Goal: Transaction & Acquisition: Book appointment/travel/reservation

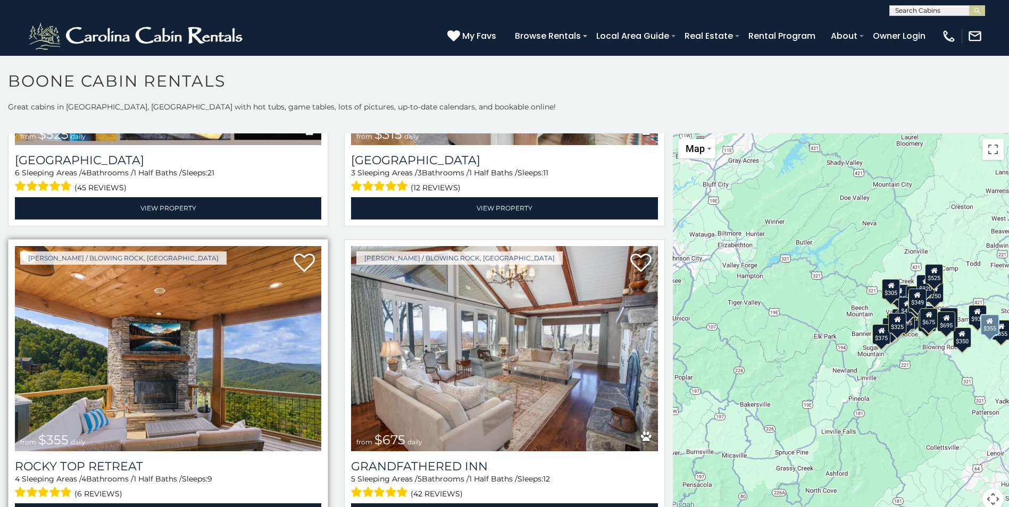
scroll to position [531, 0]
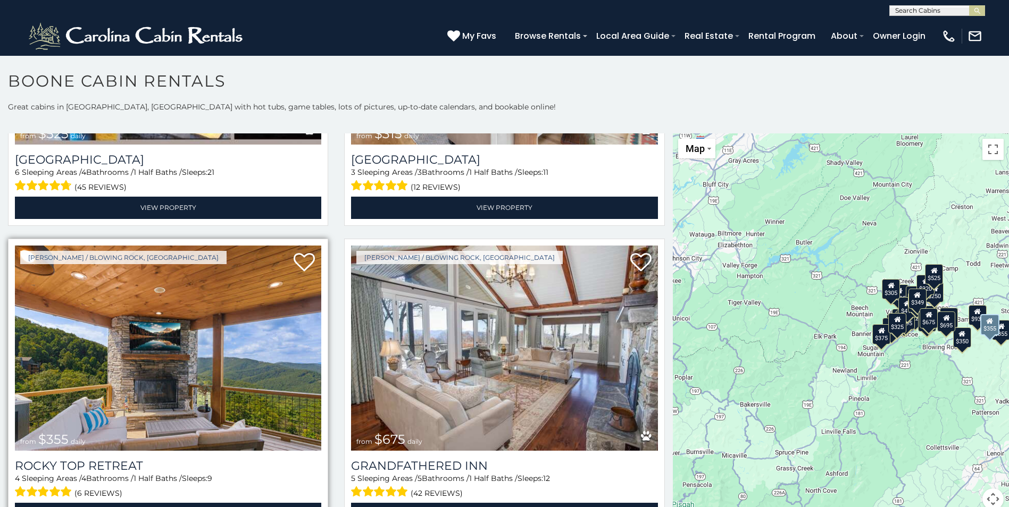
click at [120, 400] on img at bounding box center [168, 348] width 306 height 205
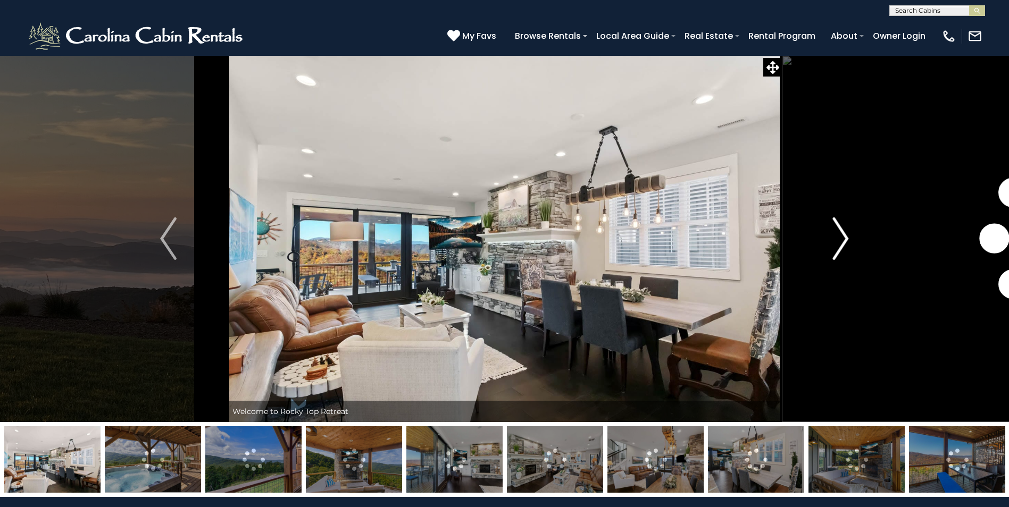
click at [834, 240] on img "Next" at bounding box center [840, 239] width 16 height 43
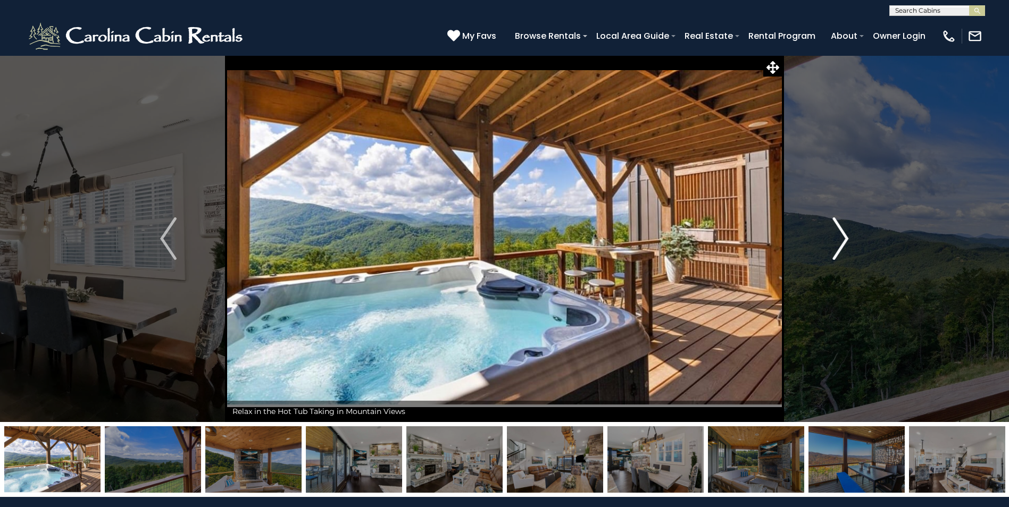
click at [840, 239] on img "Next" at bounding box center [840, 239] width 16 height 43
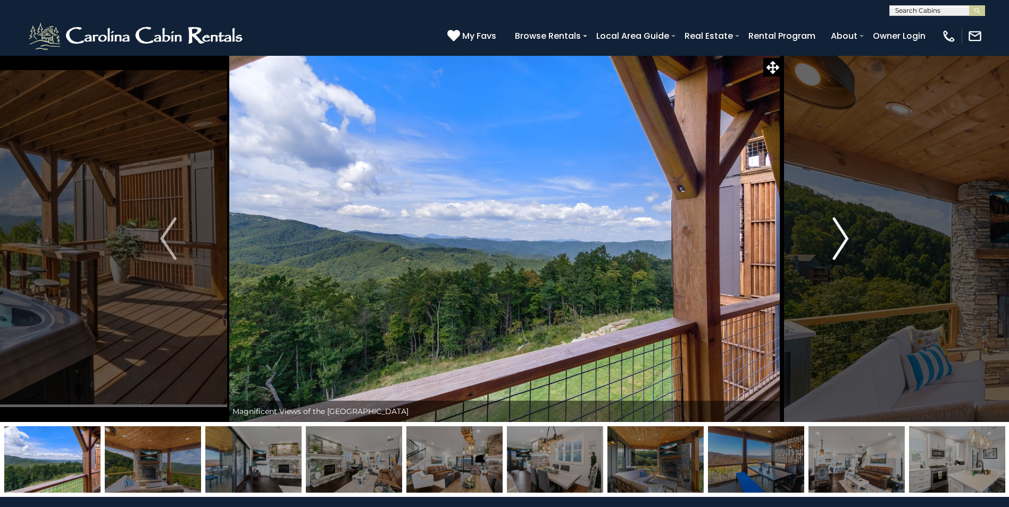
click at [840, 239] on img "Next" at bounding box center [840, 239] width 16 height 43
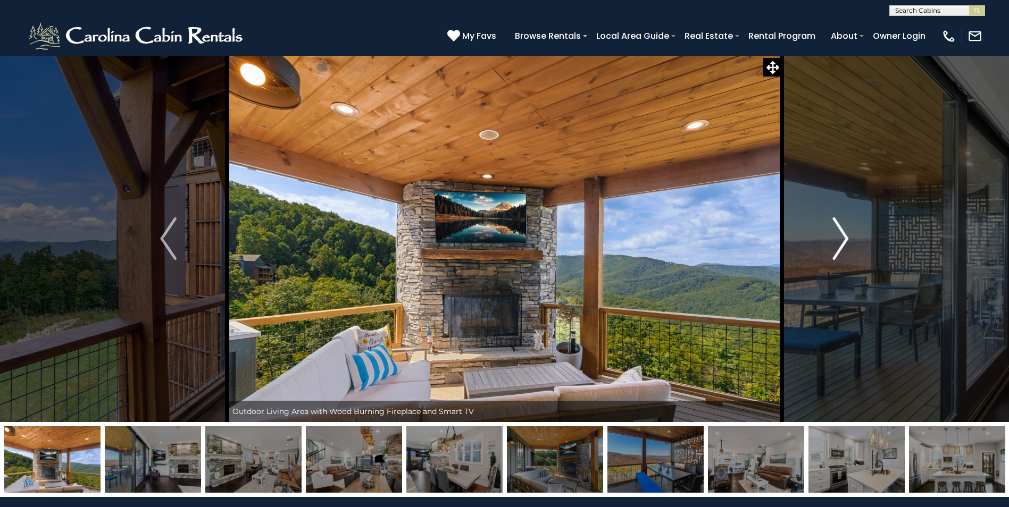
click at [841, 239] on img "Next" at bounding box center [840, 239] width 16 height 43
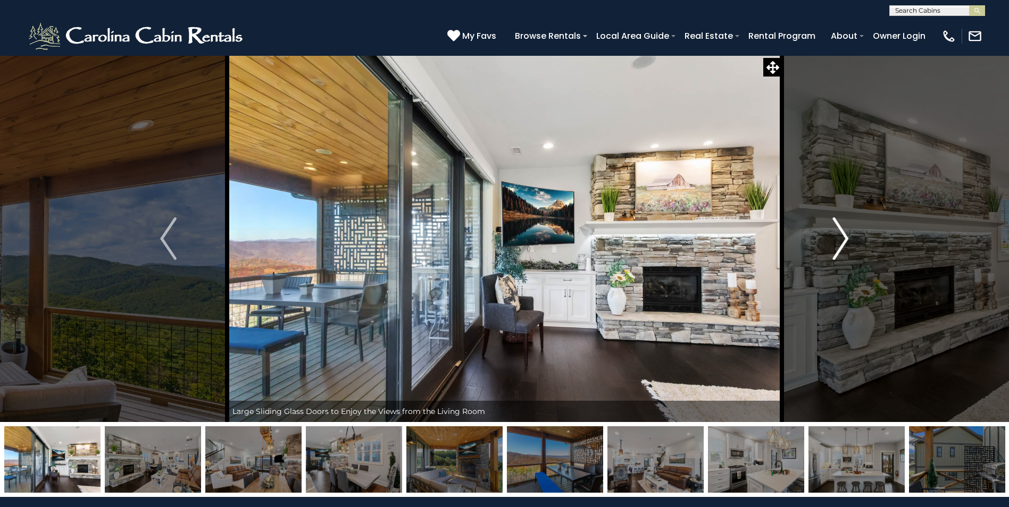
click at [842, 239] on img "Next" at bounding box center [840, 239] width 16 height 43
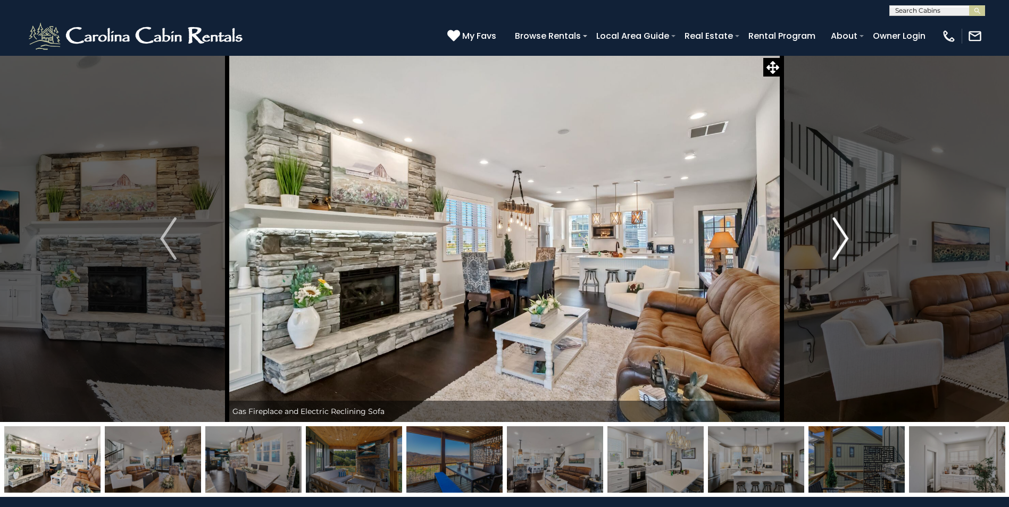
click at [843, 239] on img "Next" at bounding box center [840, 239] width 16 height 43
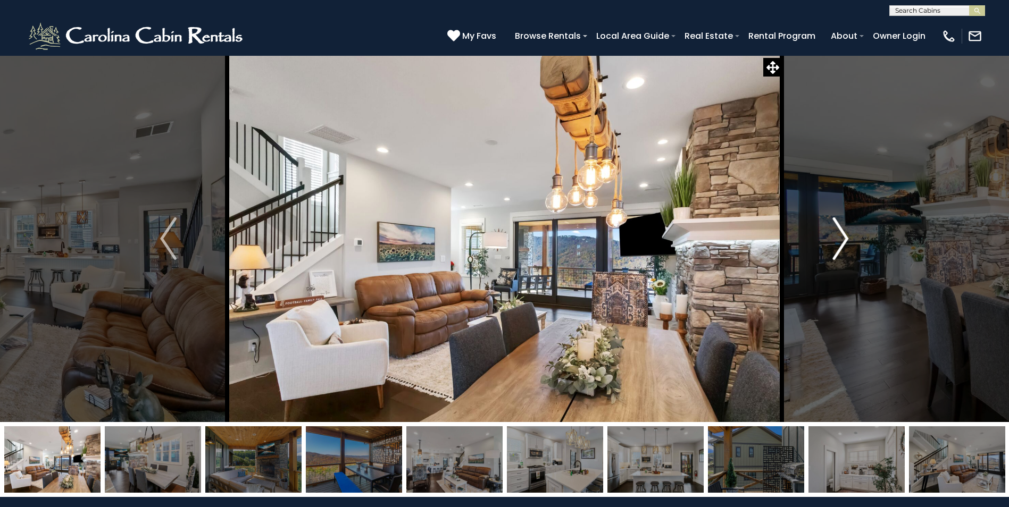
click at [843, 239] on img "Next" at bounding box center [840, 239] width 16 height 43
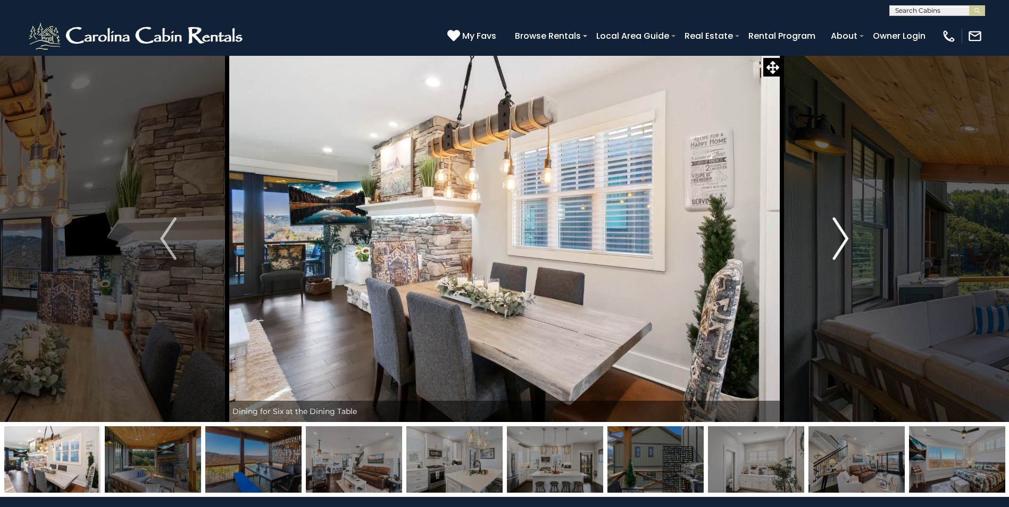
click at [843, 239] on img "Next" at bounding box center [840, 239] width 16 height 43
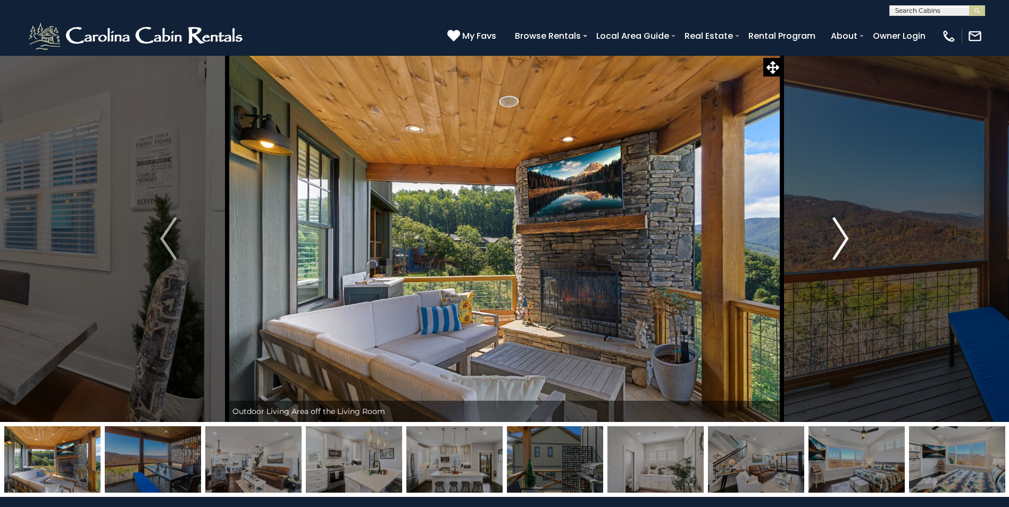
click at [843, 239] on img "Next" at bounding box center [840, 239] width 16 height 43
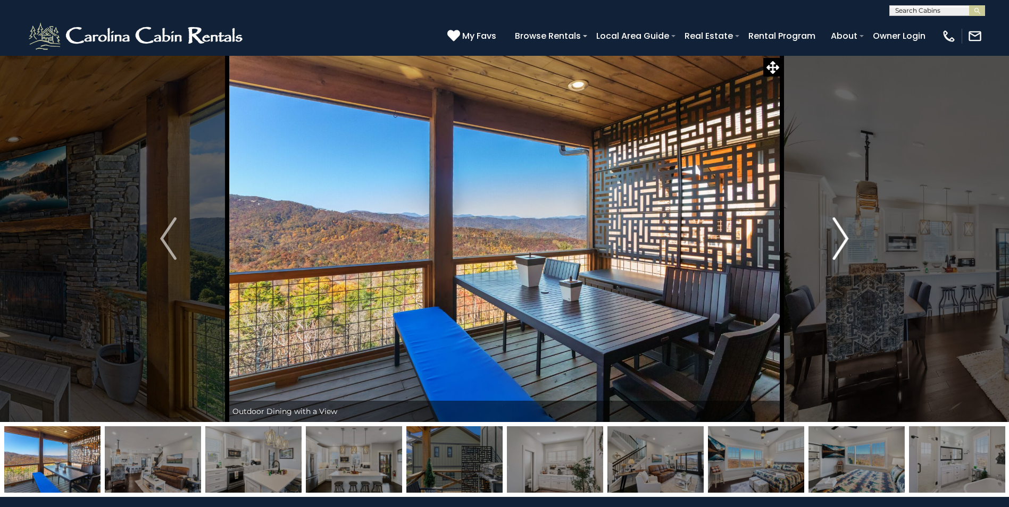
click at [843, 239] on img "Next" at bounding box center [840, 239] width 16 height 43
